Goal: Information Seeking & Learning: Learn about a topic

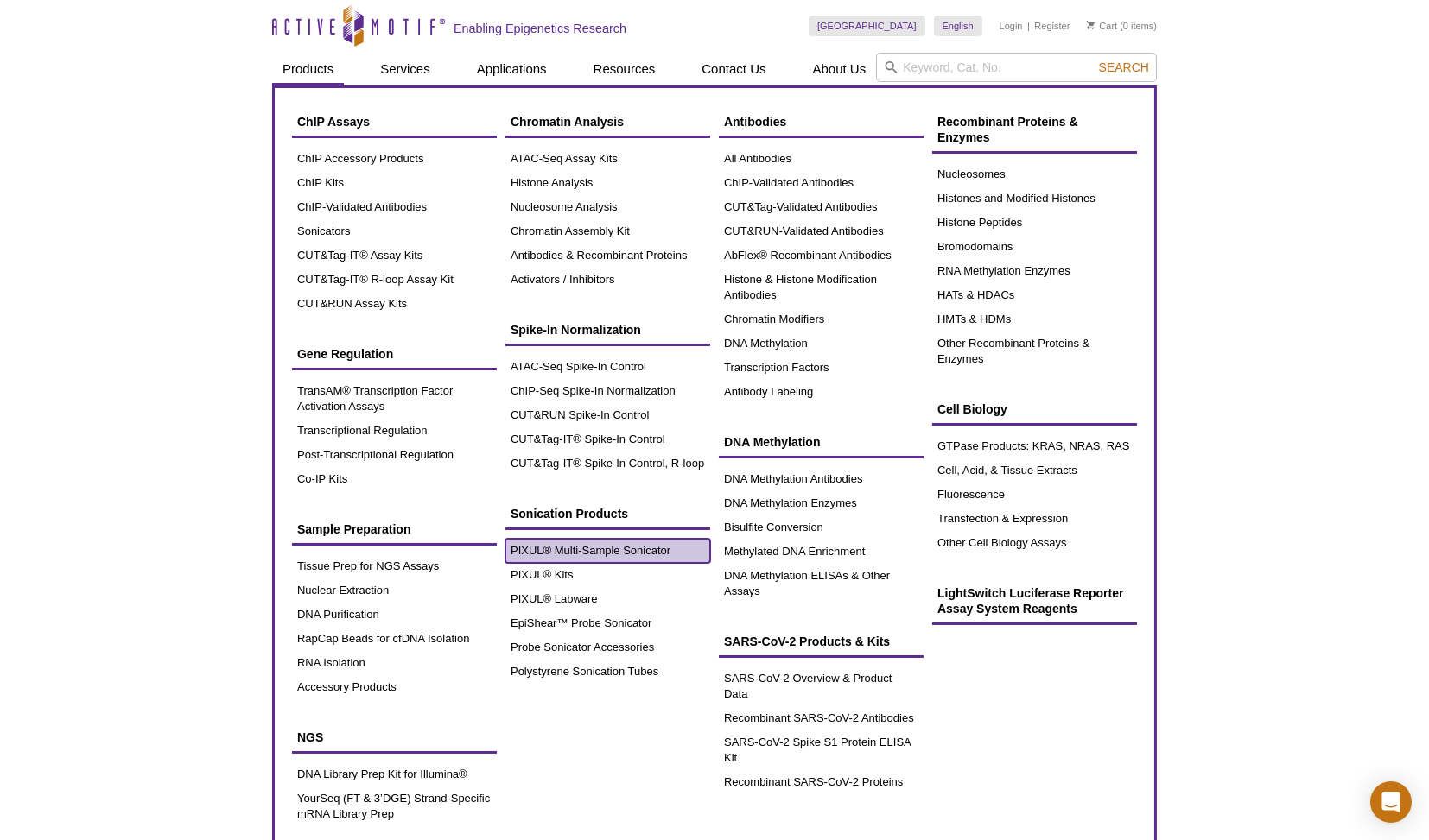
click at [635, 548] on link "PIXUL® Multi-Sample Sonicator" at bounding box center [607, 550] width 205 height 24
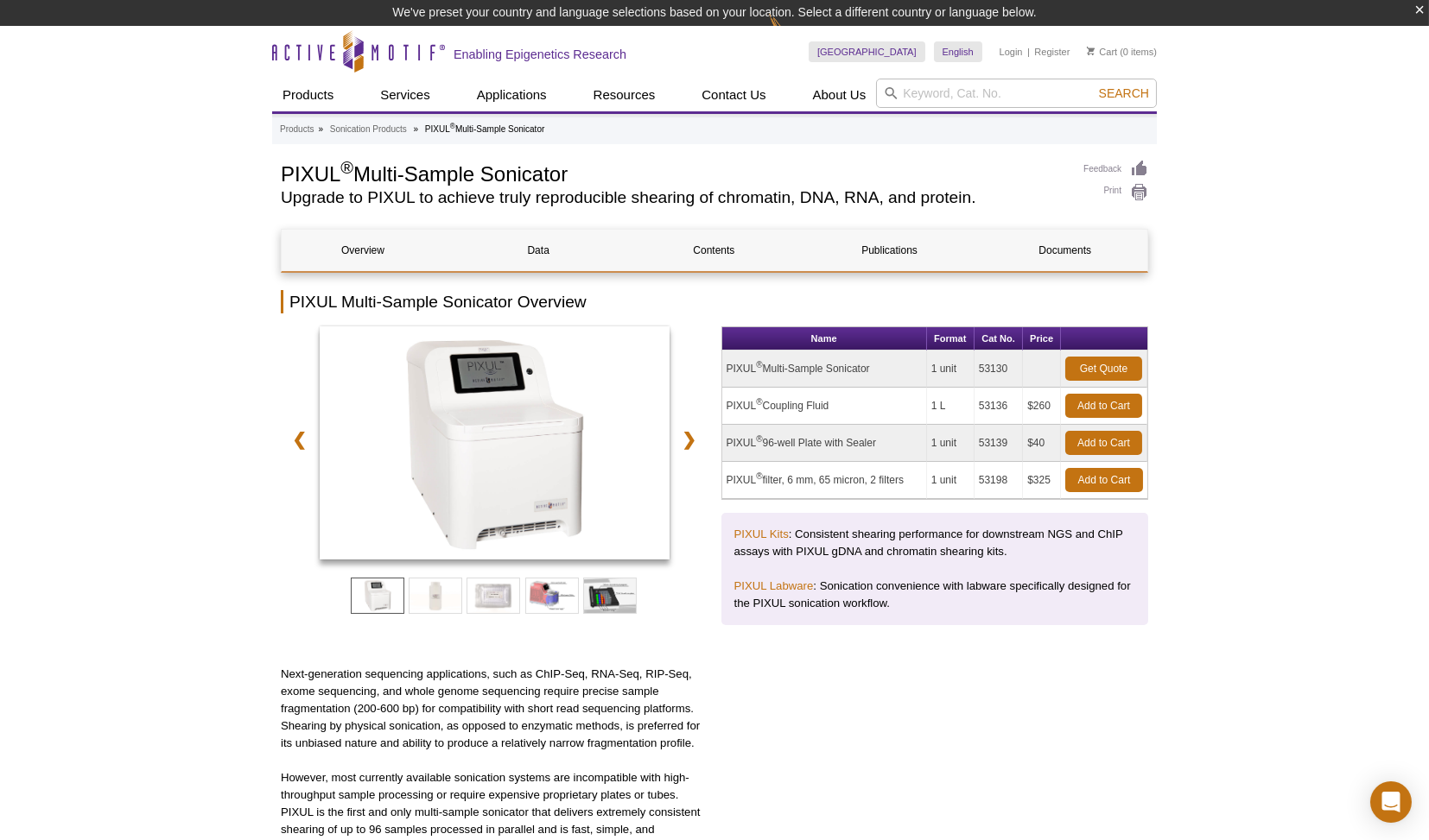
drag, startPoint x: 992, startPoint y: 367, endPoint x: 1008, endPoint y: 369, distance: 16.1
click at [1008, 369] on td "53130" at bounding box center [998, 369] width 48 height 37
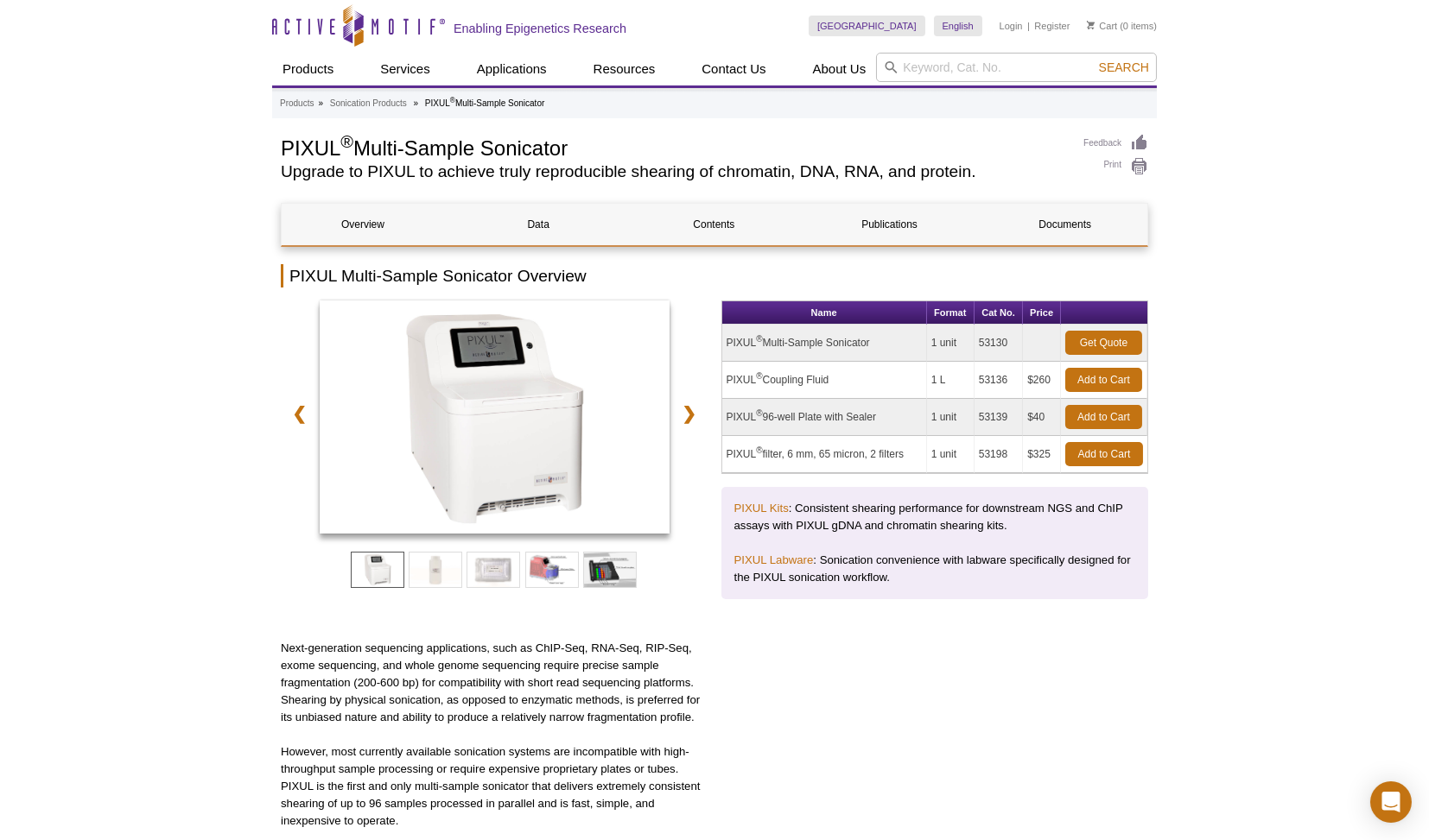
drag, startPoint x: 726, startPoint y: 341, endPoint x: 876, endPoint y: 347, distance: 150.1
click at [876, 347] on td "PIXUL ® Multi-Sample Sonicator" at bounding box center [824, 344] width 205 height 37
copy td "PIXUL ® Multi-Sample Sonicator"
